Goal: Navigation & Orientation: Find specific page/section

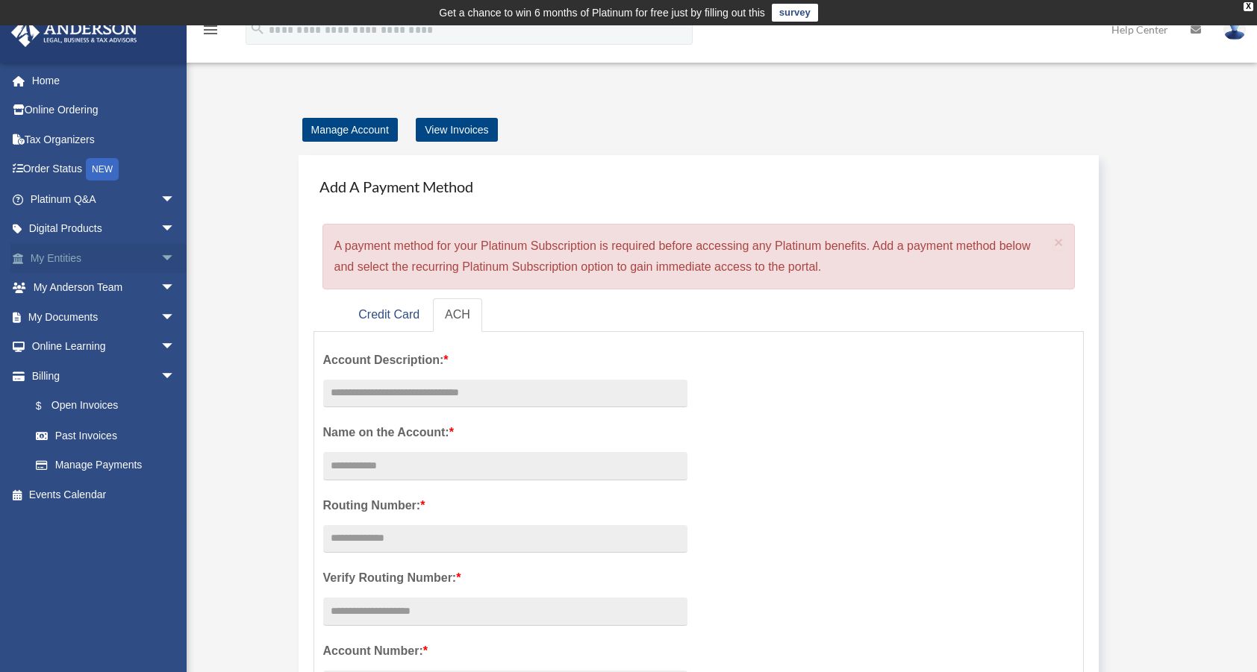
click at [76, 251] on link "My Entities arrow_drop_down" at bounding box center [103, 258] width 187 height 30
click at [160, 254] on span "arrow_drop_down" at bounding box center [175, 258] width 30 height 31
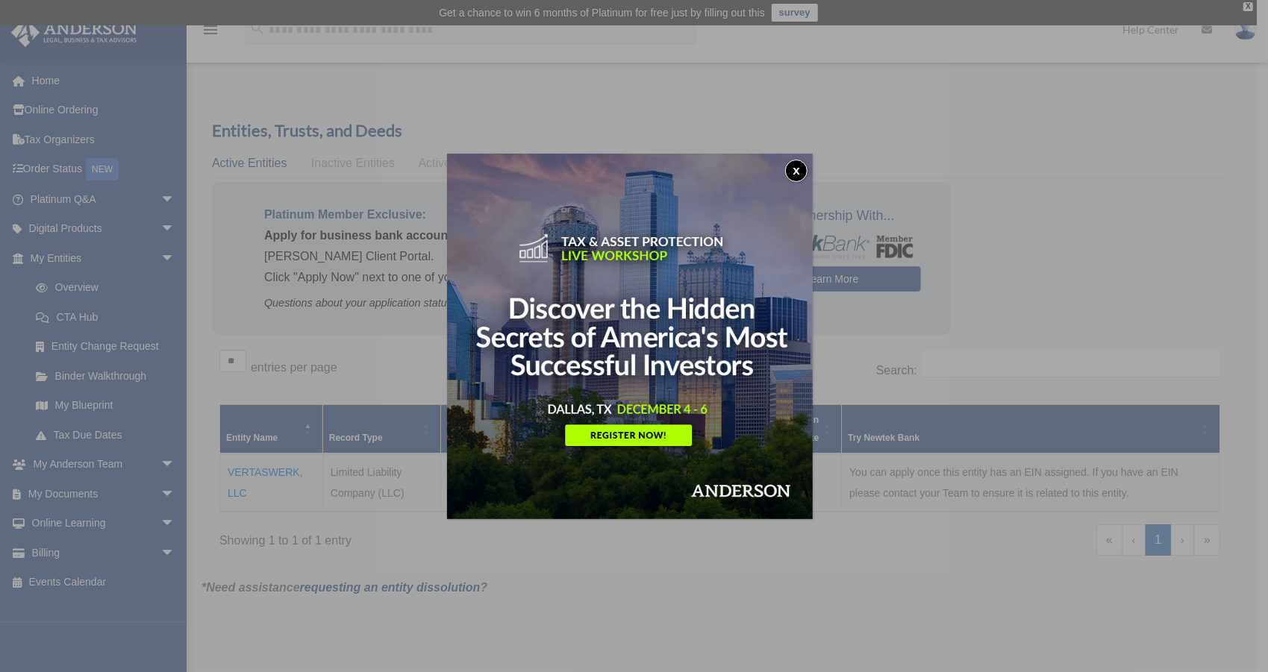
click at [798, 171] on button "x" at bounding box center [796, 171] width 22 height 22
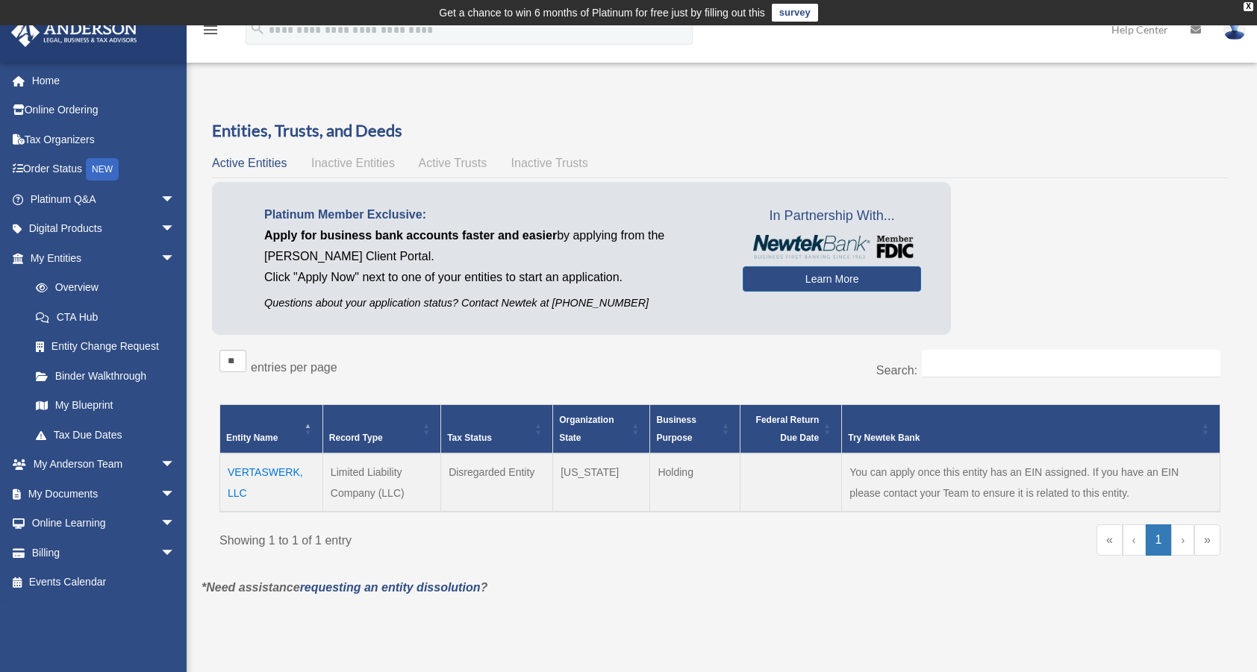
click at [268, 467] on td "VERTASWERK, LLC" at bounding box center [271, 483] width 103 height 58
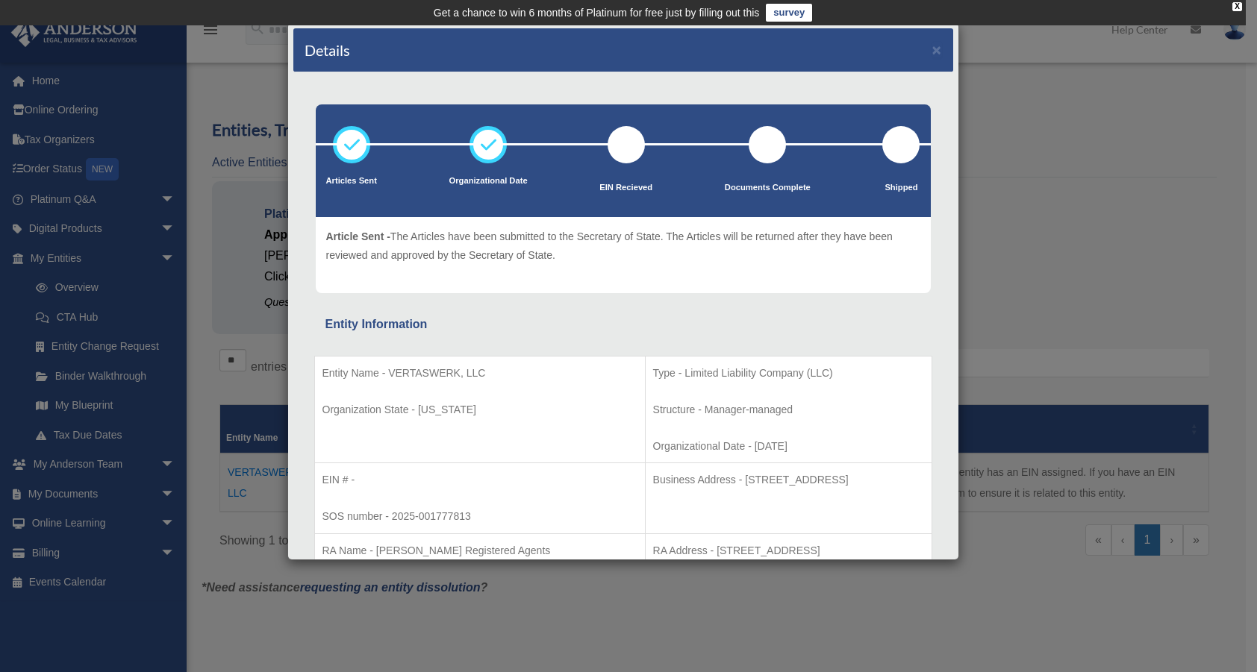
click at [84, 284] on div "Details × Articles Sent Organizational Date" at bounding box center [628, 336] width 1257 height 672
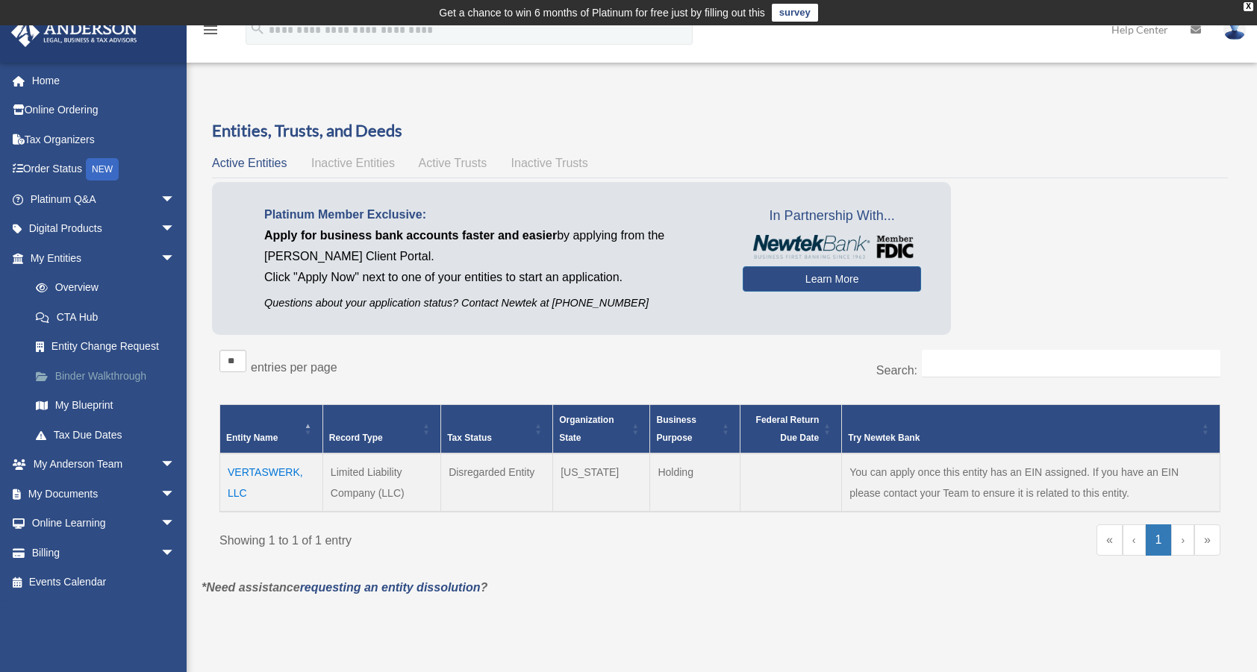
click at [93, 378] on link "Binder Walkthrough" at bounding box center [109, 376] width 177 height 30
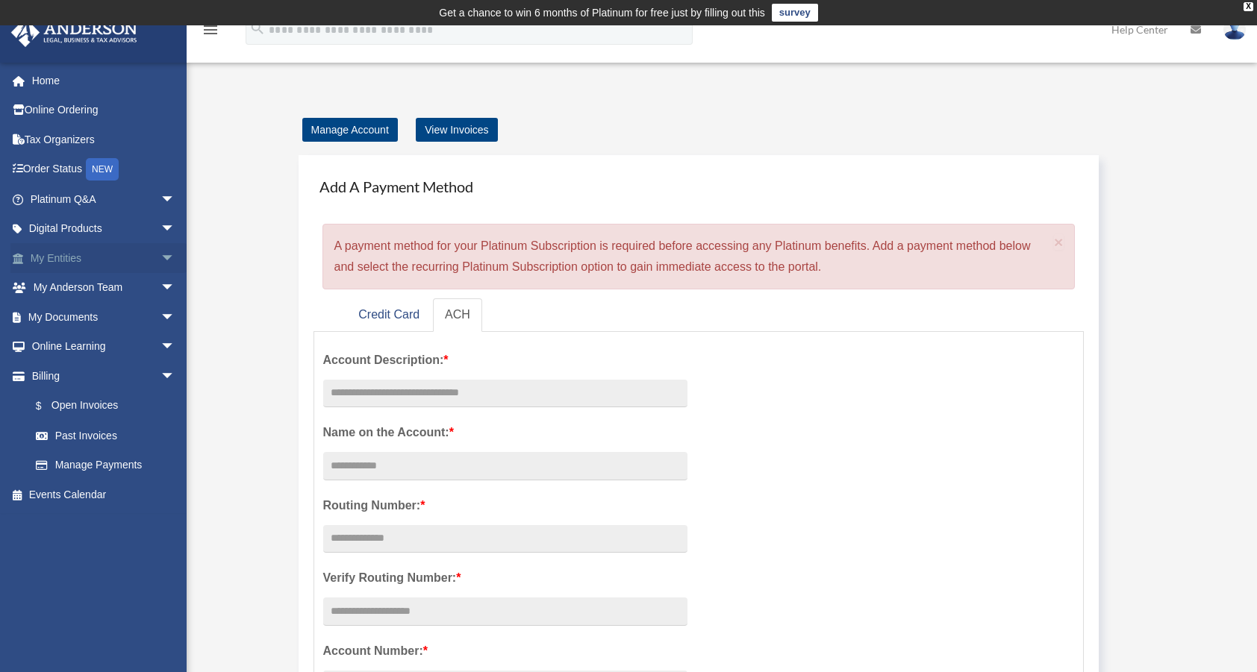
click at [54, 260] on link "My Entities arrow_drop_down" at bounding box center [103, 258] width 187 height 30
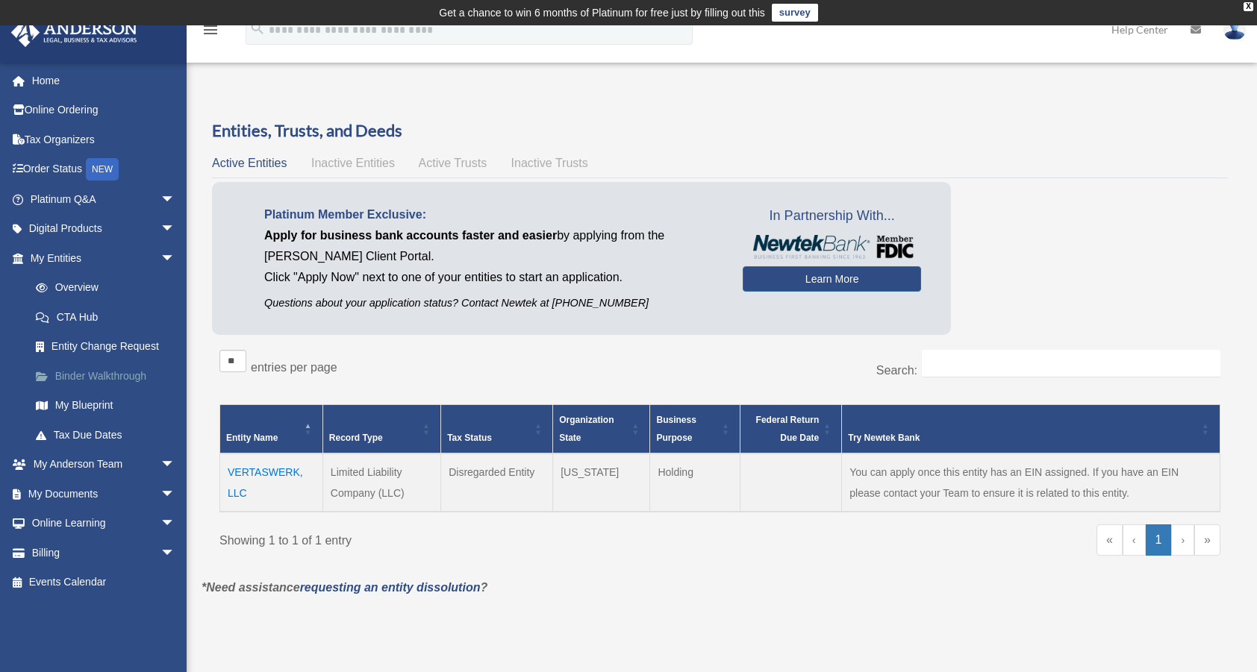
click at [76, 372] on link "Binder Walkthrough" at bounding box center [109, 376] width 177 height 30
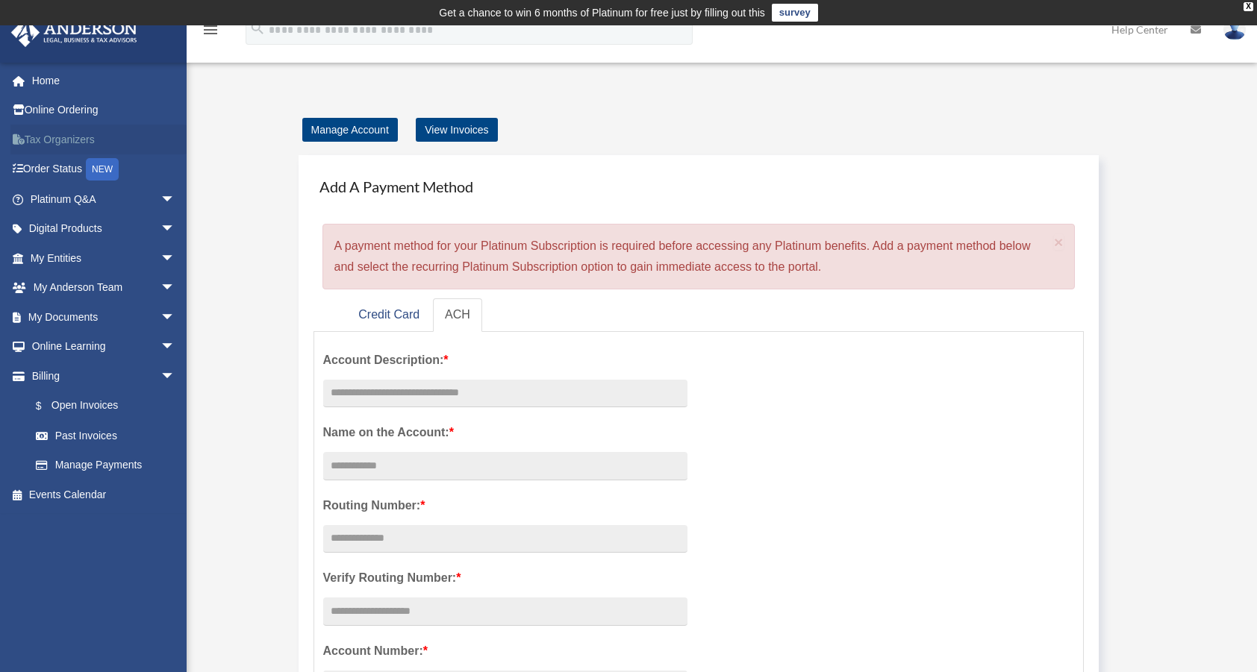
click at [61, 136] on link "Tax Organizers" at bounding box center [103, 140] width 187 height 30
click at [63, 167] on link "Order Status NEW" at bounding box center [103, 169] width 187 height 31
click at [82, 231] on link "Digital Products arrow_drop_down" at bounding box center [103, 229] width 187 height 30
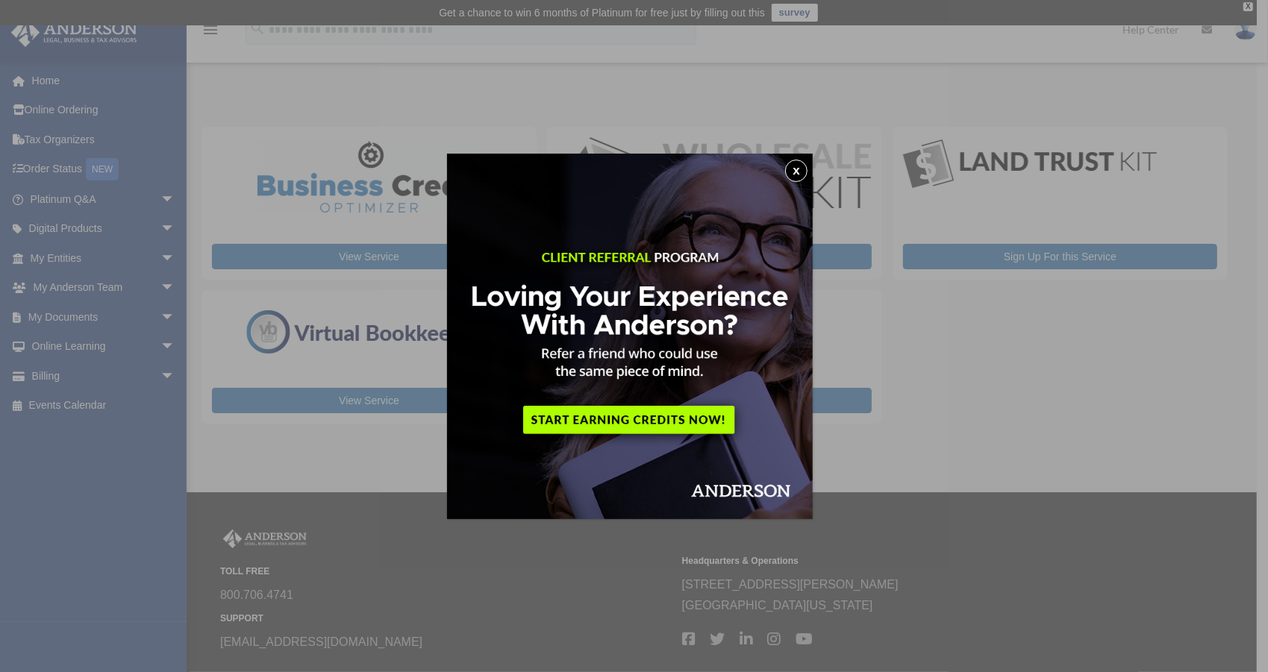
click at [794, 169] on button "x" at bounding box center [796, 171] width 22 height 22
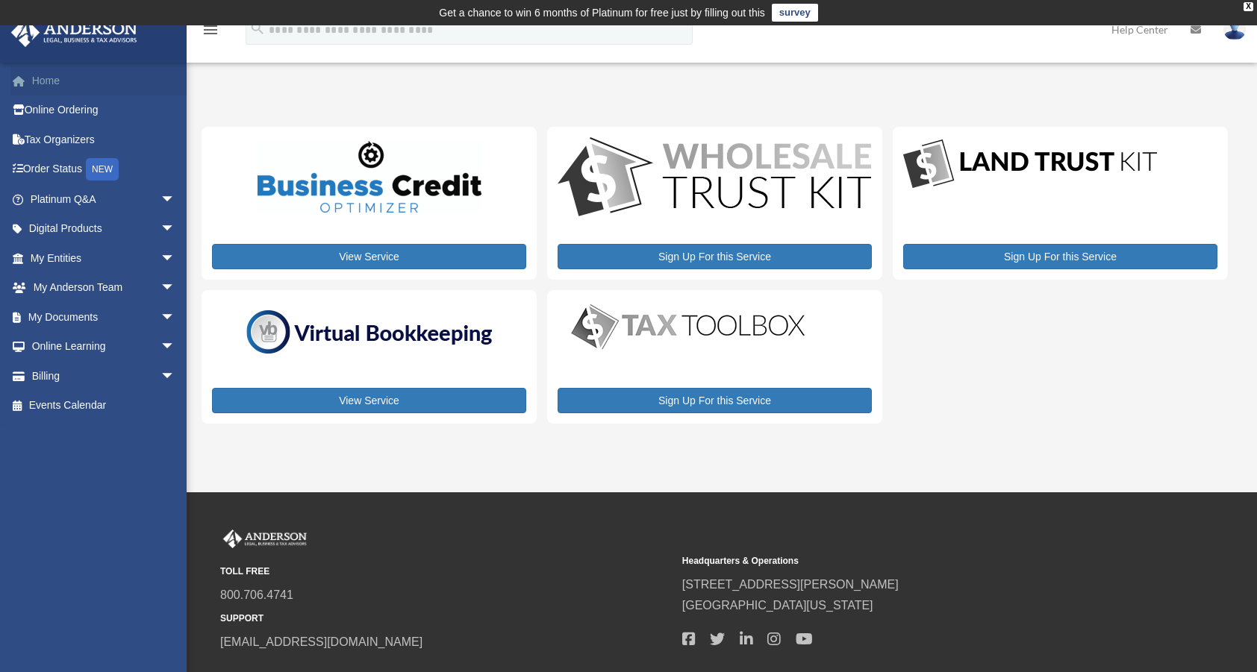
click at [49, 90] on link "Home" at bounding box center [103, 81] width 187 height 30
